Goal: Browse casually

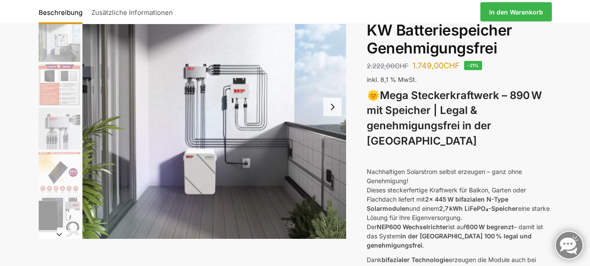
scroll to position [44, 0]
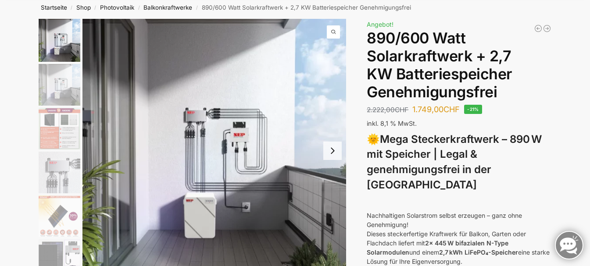
click at [335, 153] on button "Next slide" at bounding box center [332, 151] width 18 height 18
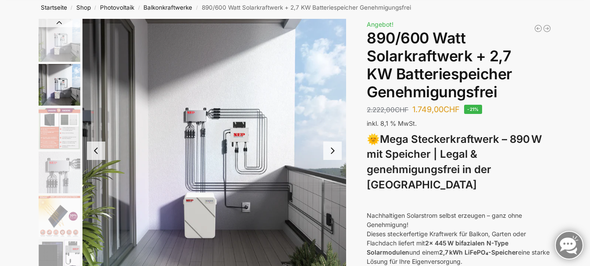
click at [99, 154] on button "Previous slide" at bounding box center [96, 151] width 18 height 18
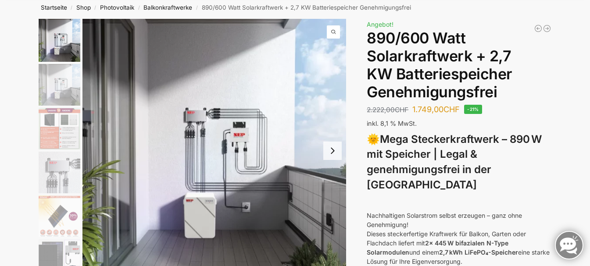
click at [335, 152] on button "Next slide" at bounding box center [332, 151] width 18 height 18
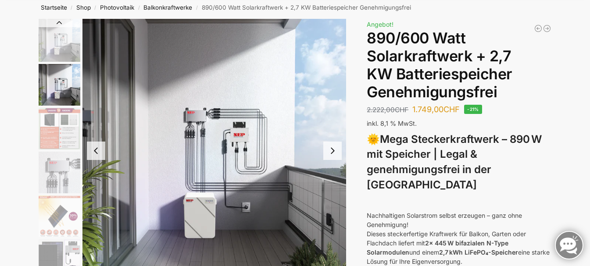
click at [335, 152] on button "Next slide" at bounding box center [332, 151] width 18 height 18
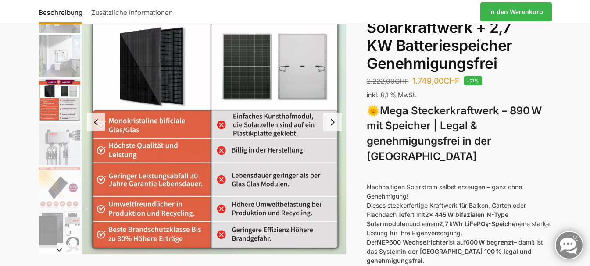
scroll to position [88, 0]
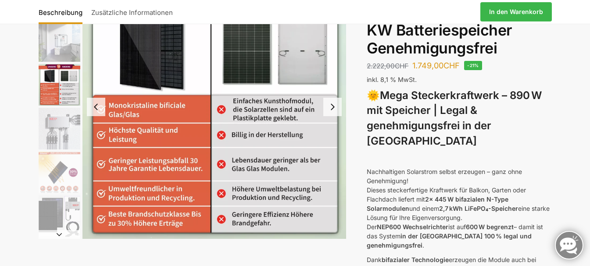
click at [334, 105] on button "Next slide" at bounding box center [332, 107] width 18 height 18
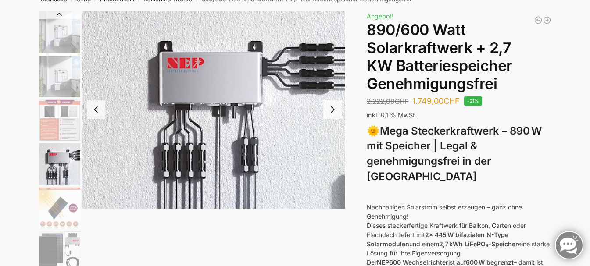
scroll to position [0, 0]
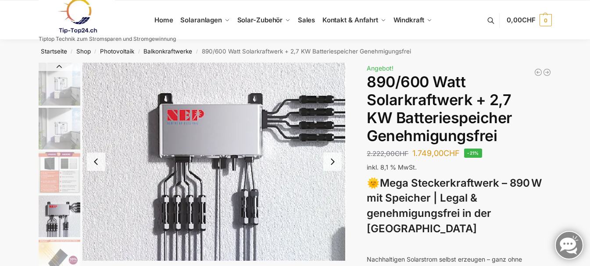
click at [333, 160] on button "Next slide" at bounding box center [332, 162] width 18 height 18
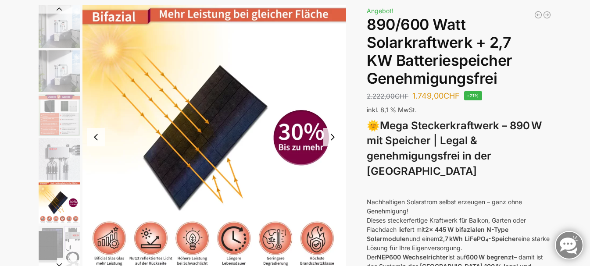
scroll to position [44, 0]
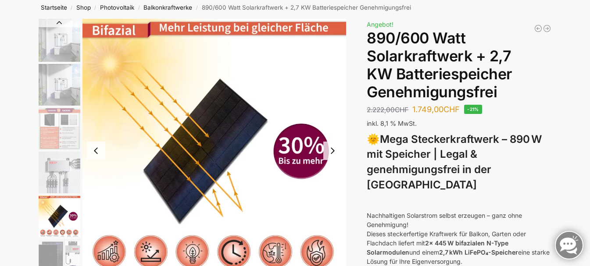
click at [334, 152] on button "Next slide" at bounding box center [332, 151] width 18 height 18
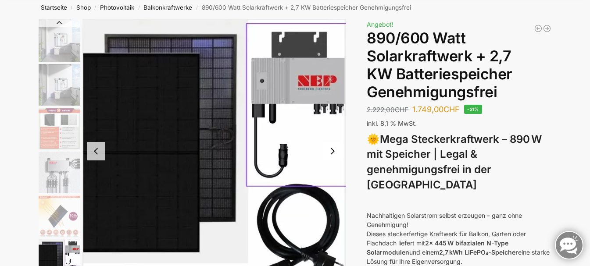
click at [334, 152] on button "Next slide" at bounding box center [332, 151] width 18 height 18
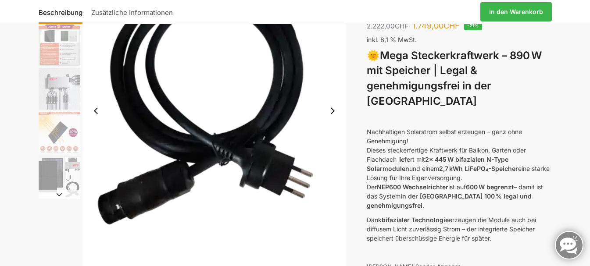
scroll to position [132, 0]
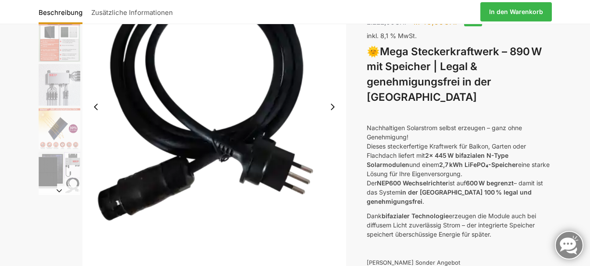
click at [333, 112] on button "Next slide" at bounding box center [332, 107] width 18 height 18
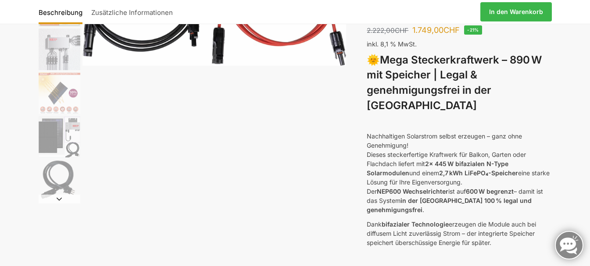
scroll to position [219, 0]
